Goal: Task Accomplishment & Management: Manage account settings

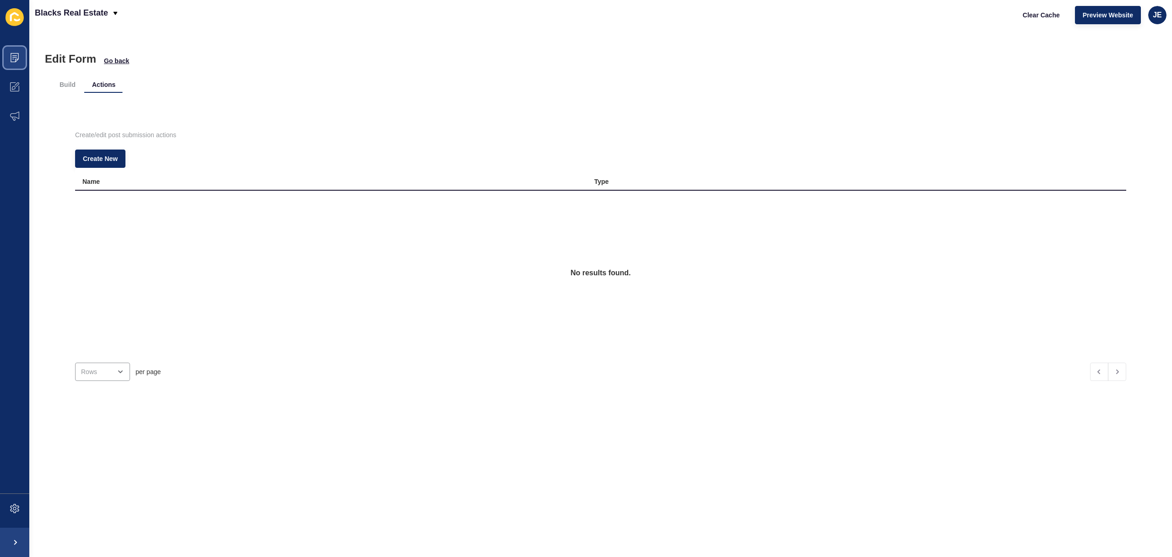
click at [14, 60] on icon at bounding box center [14, 57] width 9 height 9
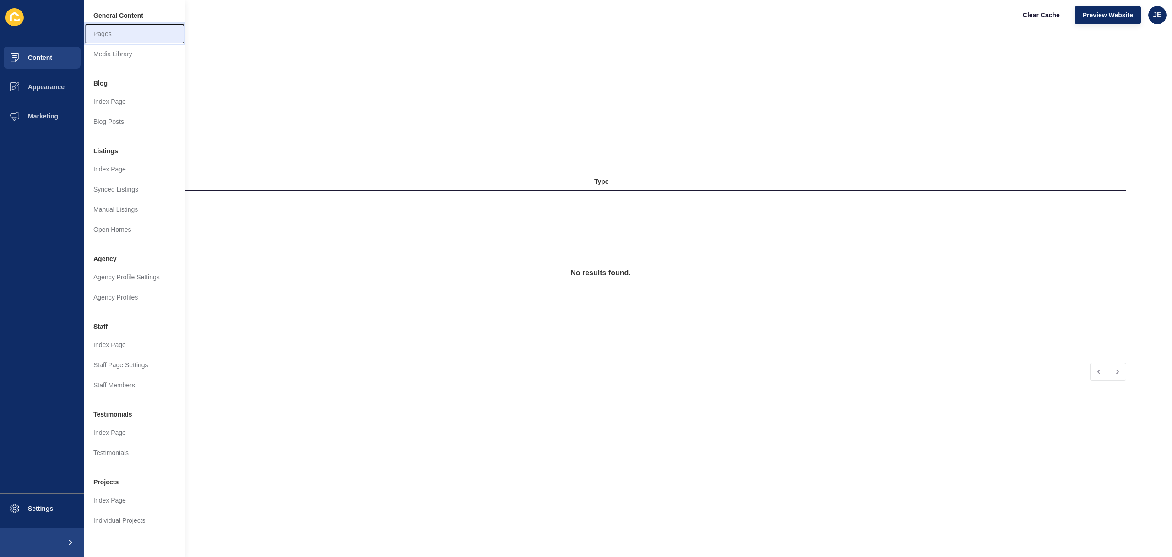
click at [103, 37] on link "Pages" at bounding box center [134, 34] width 101 height 20
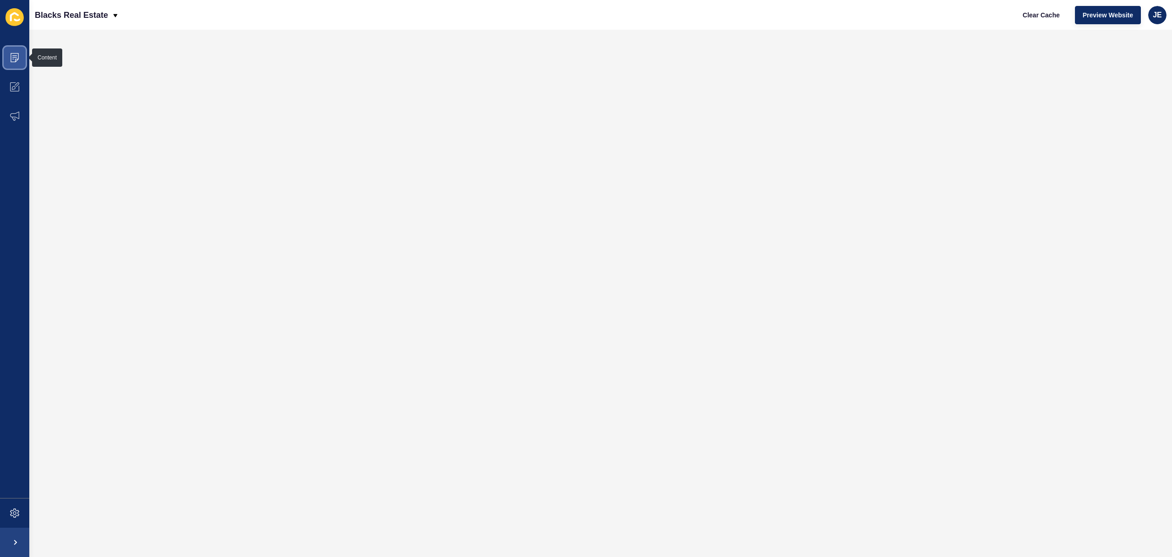
click at [14, 59] on icon at bounding box center [14, 57] width 9 height 9
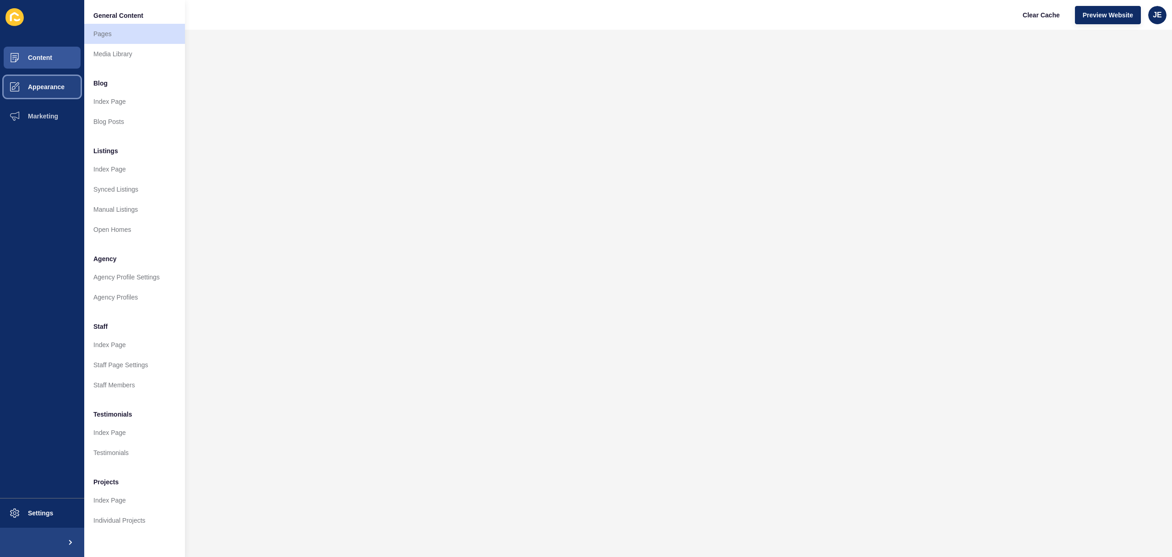
click at [27, 90] on span "Appearance" at bounding box center [32, 86] width 66 height 7
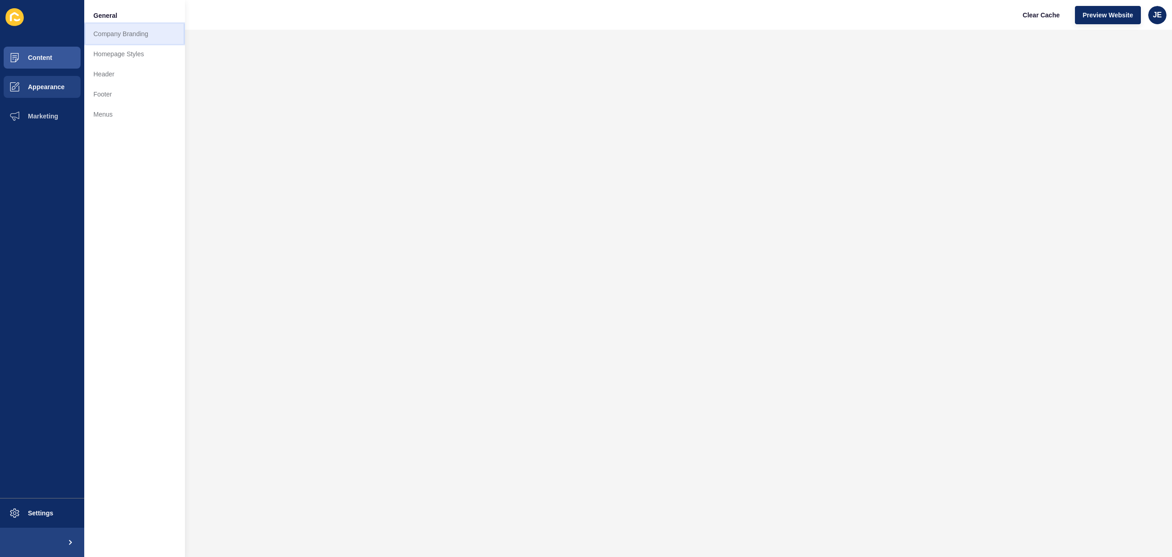
click at [144, 38] on link "Company Branding" at bounding box center [134, 34] width 101 height 20
